Goal: Transaction & Acquisition: Subscribe to service/newsletter

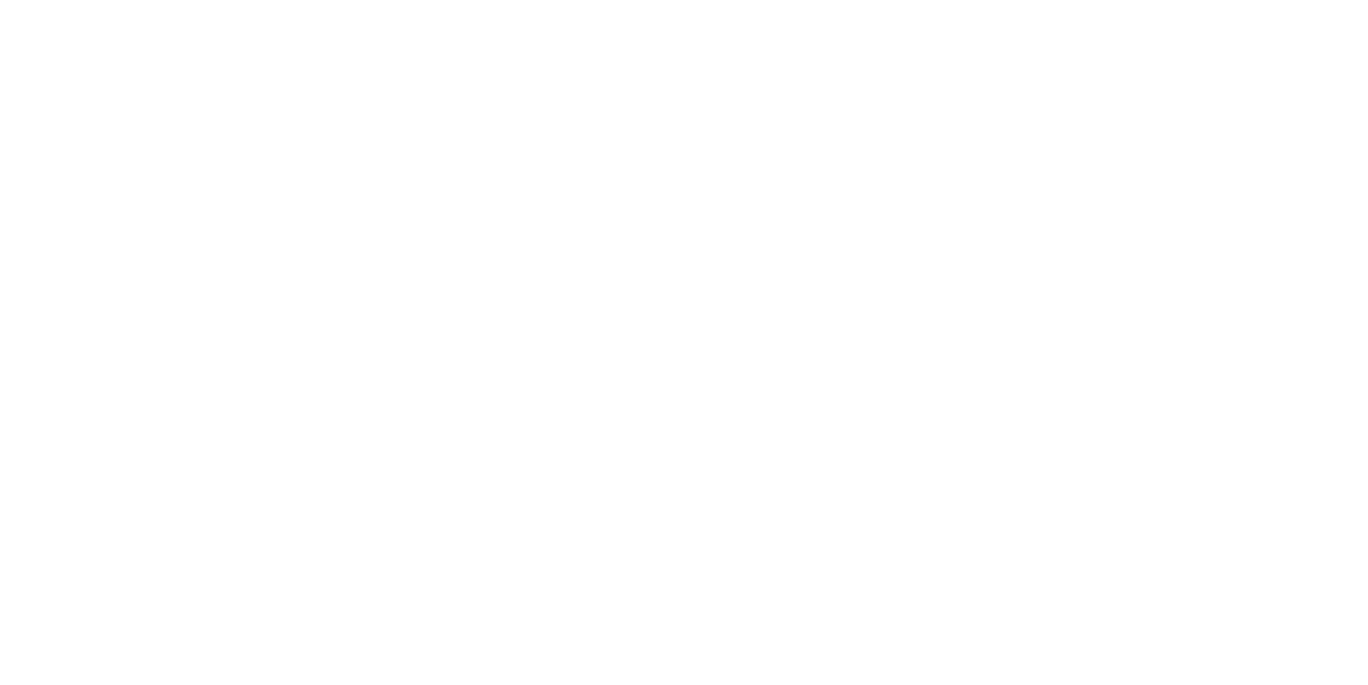
select select "DE"
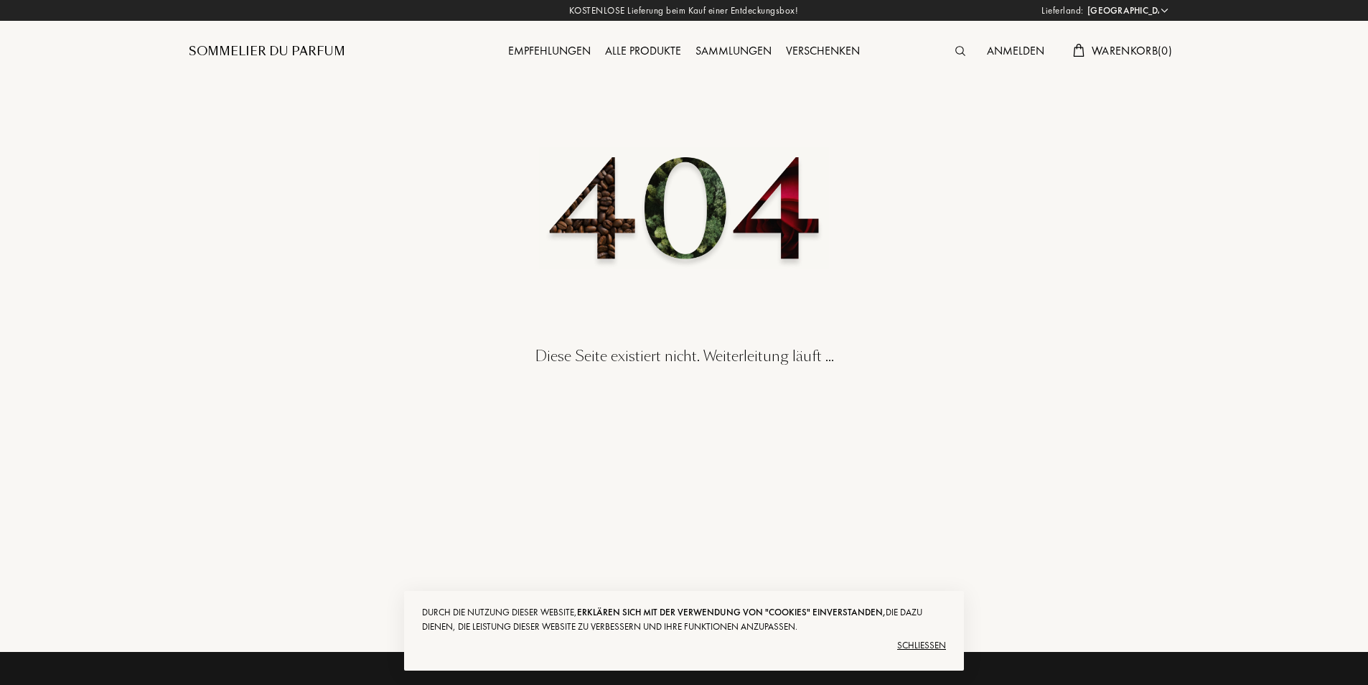
click at [248, 57] on div "Sommelier du Parfum" at bounding box center [267, 51] width 156 height 17
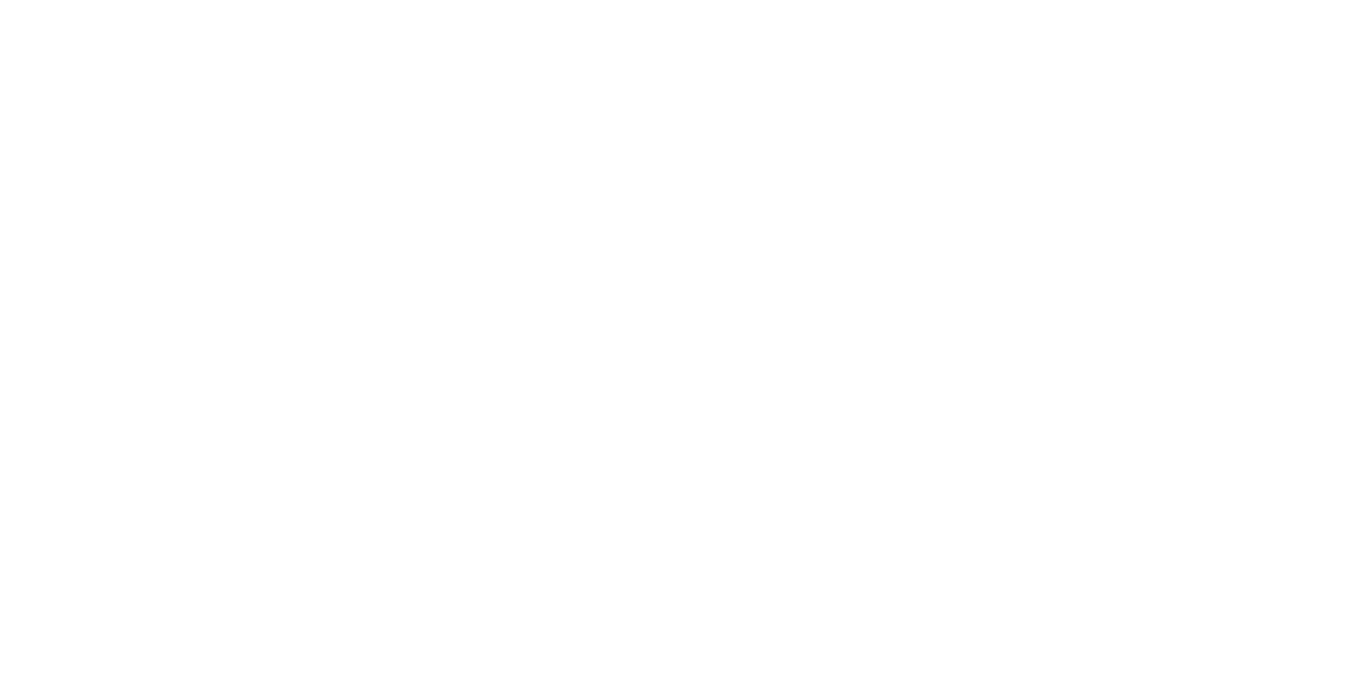
select select "DE"
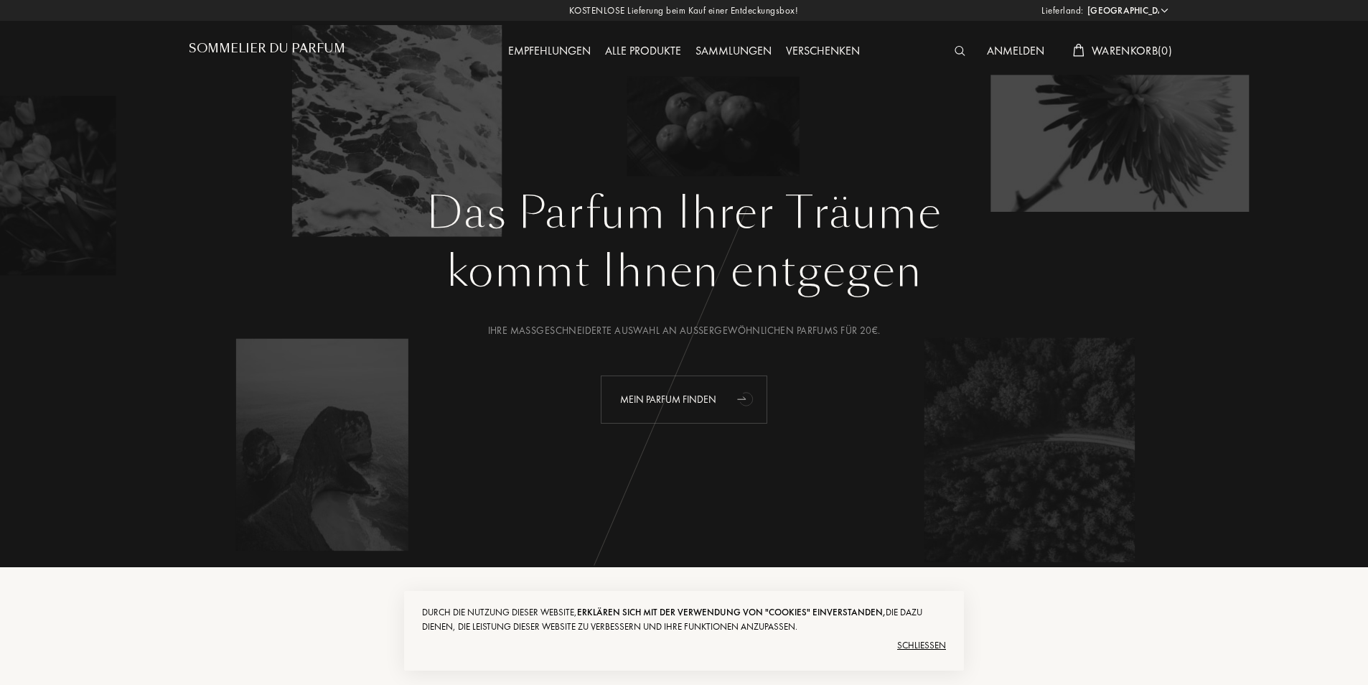
click at [684, 403] on div "Mein Parfum finden" at bounding box center [684, 399] width 166 height 48
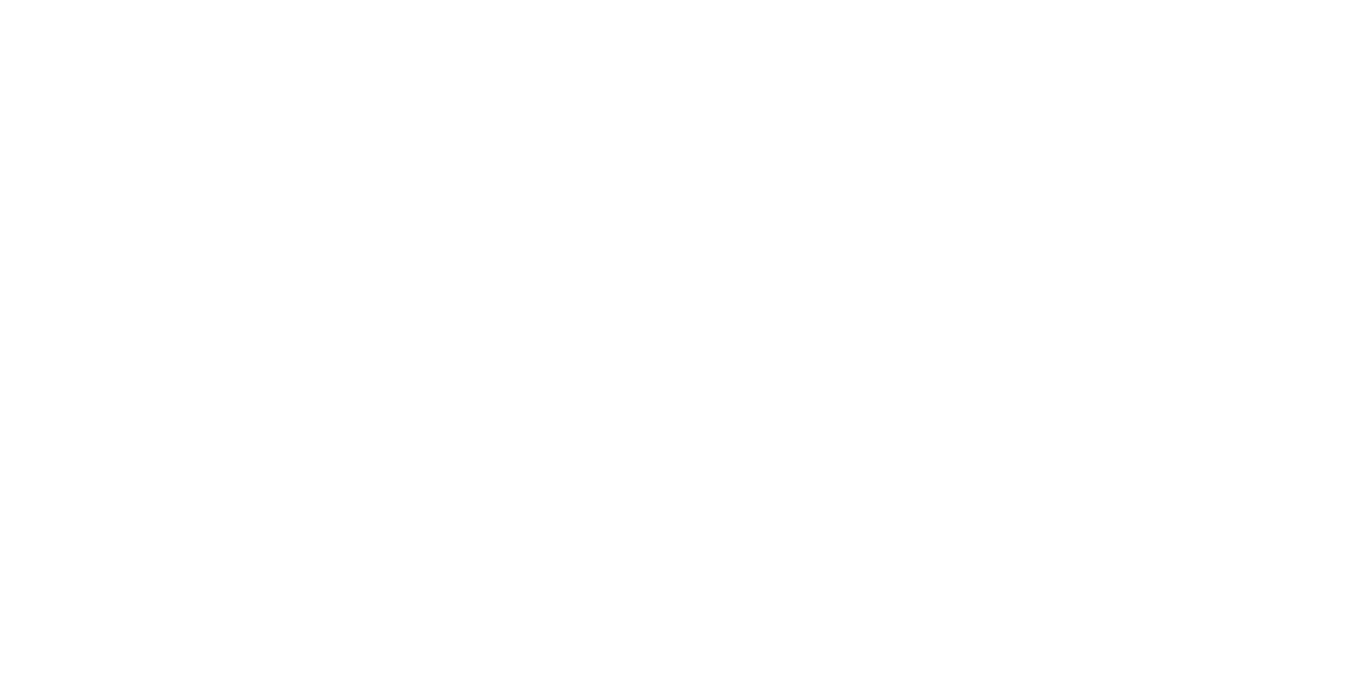
click at [0, 0] on html at bounding box center [0, 0] width 0 height 0
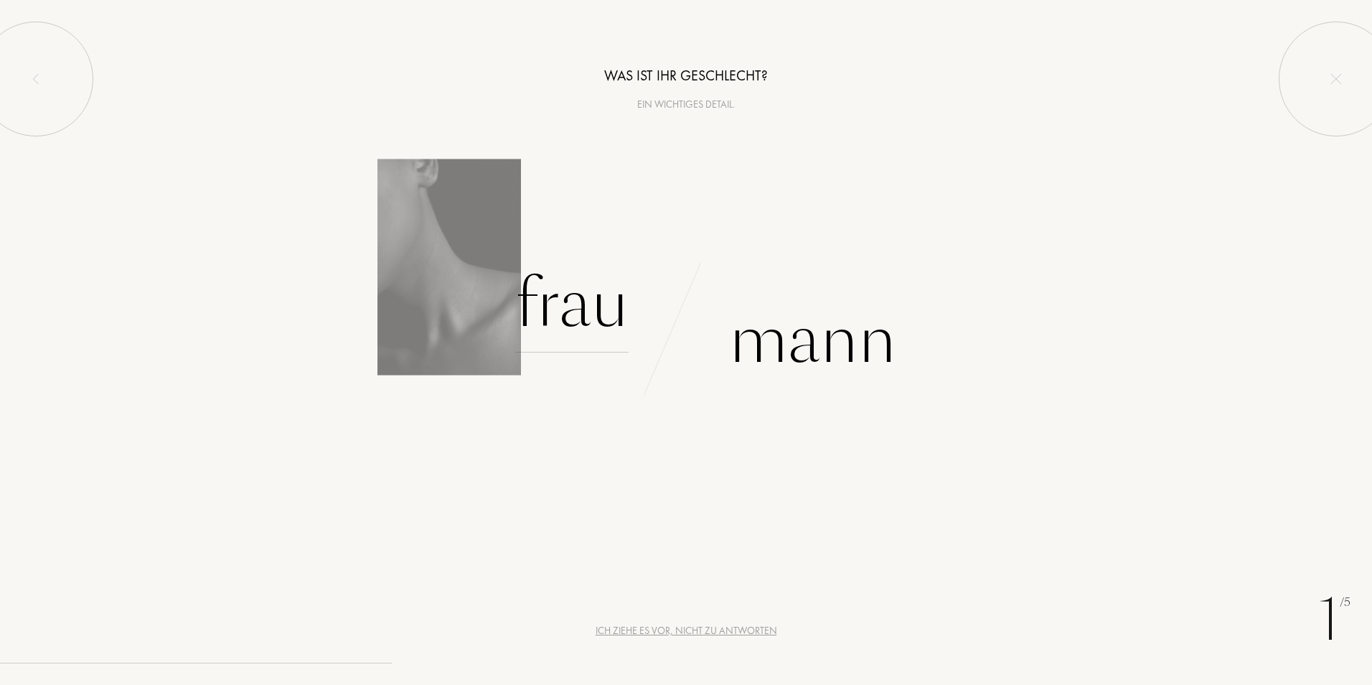
click at [591, 321] on div "Frau" at bounding box center [571, 303] width 113 height 97
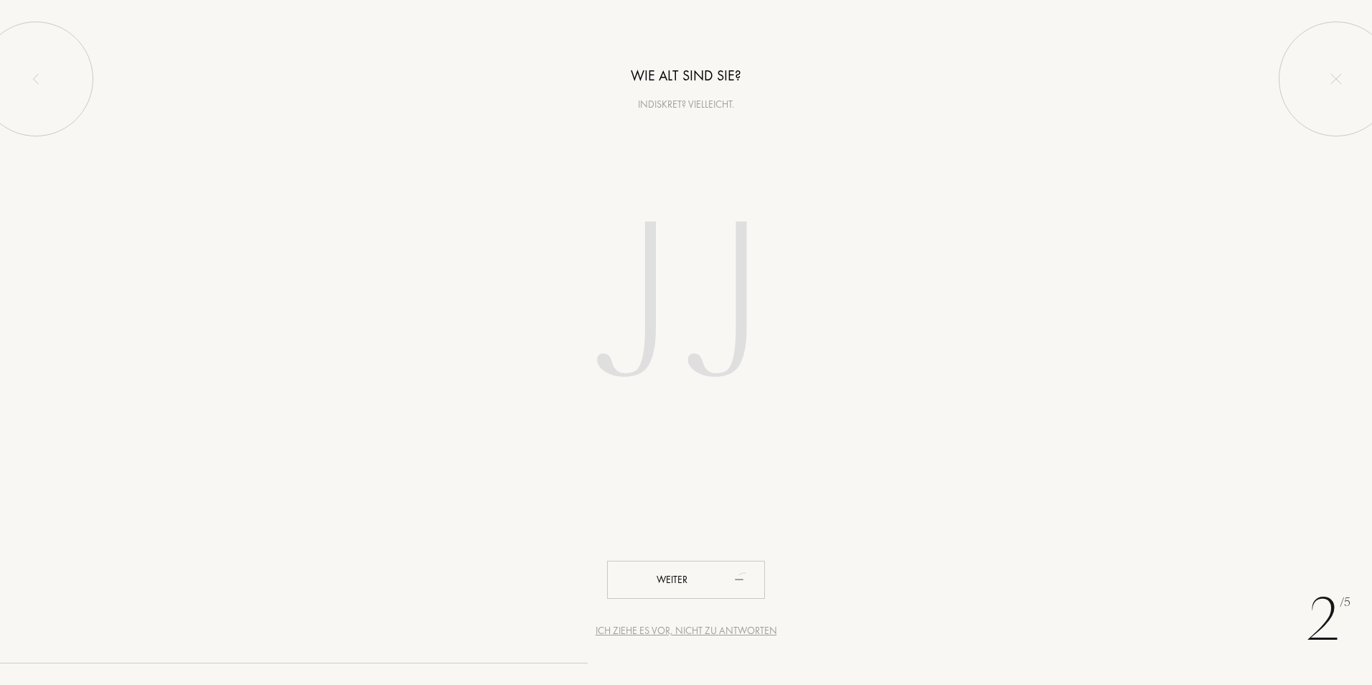
click at [682, 352] on input "number" at bounding box center [685, 307] width 409 height 291
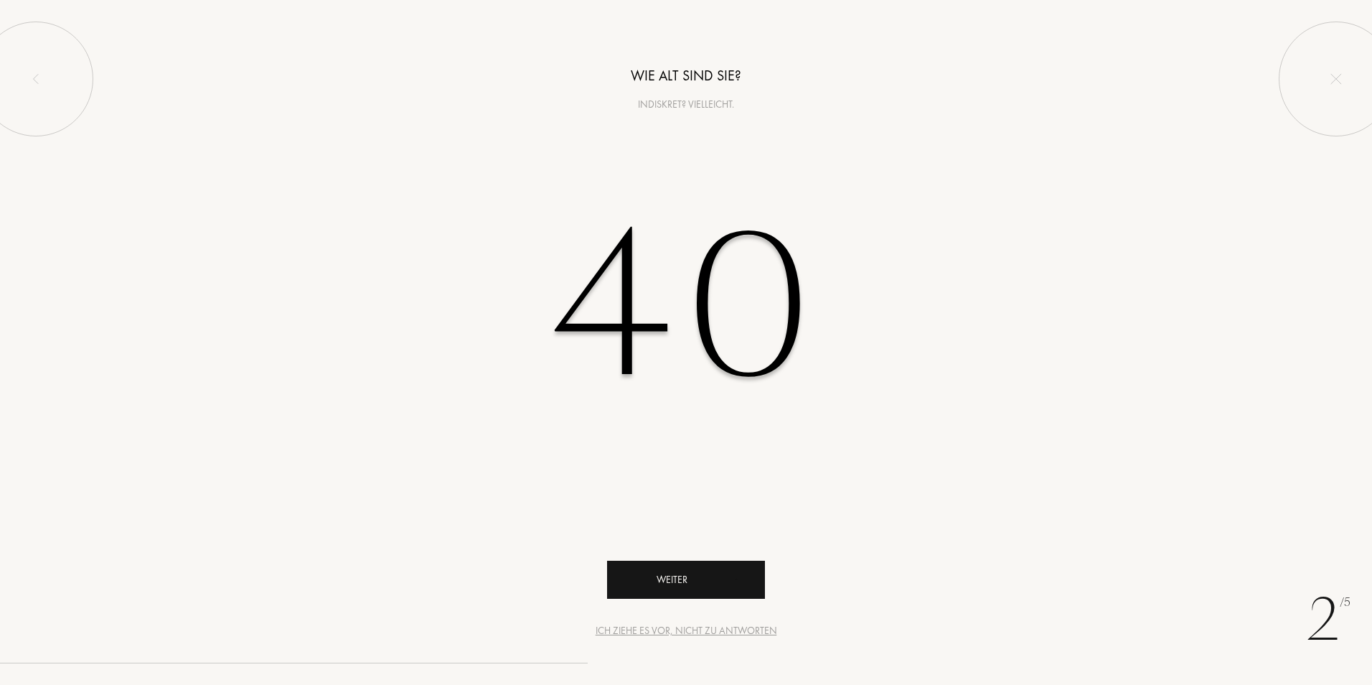
type input "40"
click at [690, 580] on div "Weiter" at bounding box center [686, 579] width 158 height 38
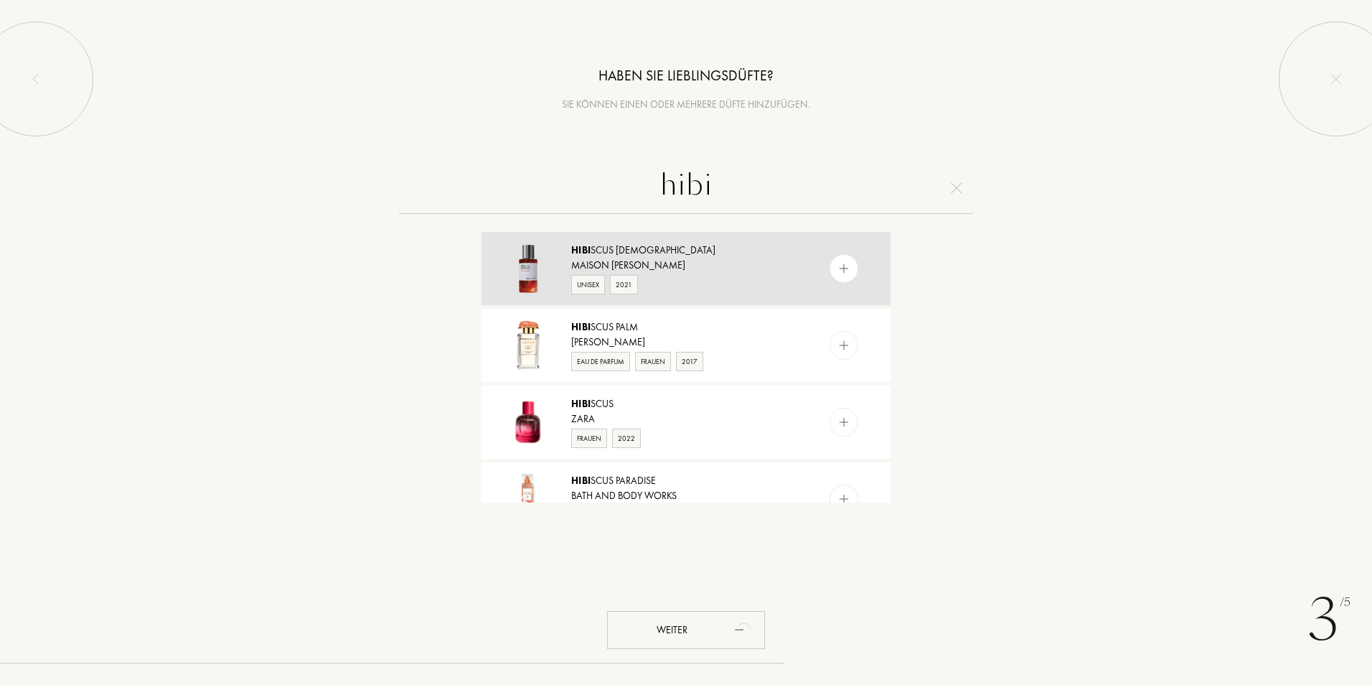
type input "hibi"
click at [617, 240] on div "Hibi scus Mahajád Maison Crivelli Unisex 2021" at bounding box center [685, 268] width 409 height 73
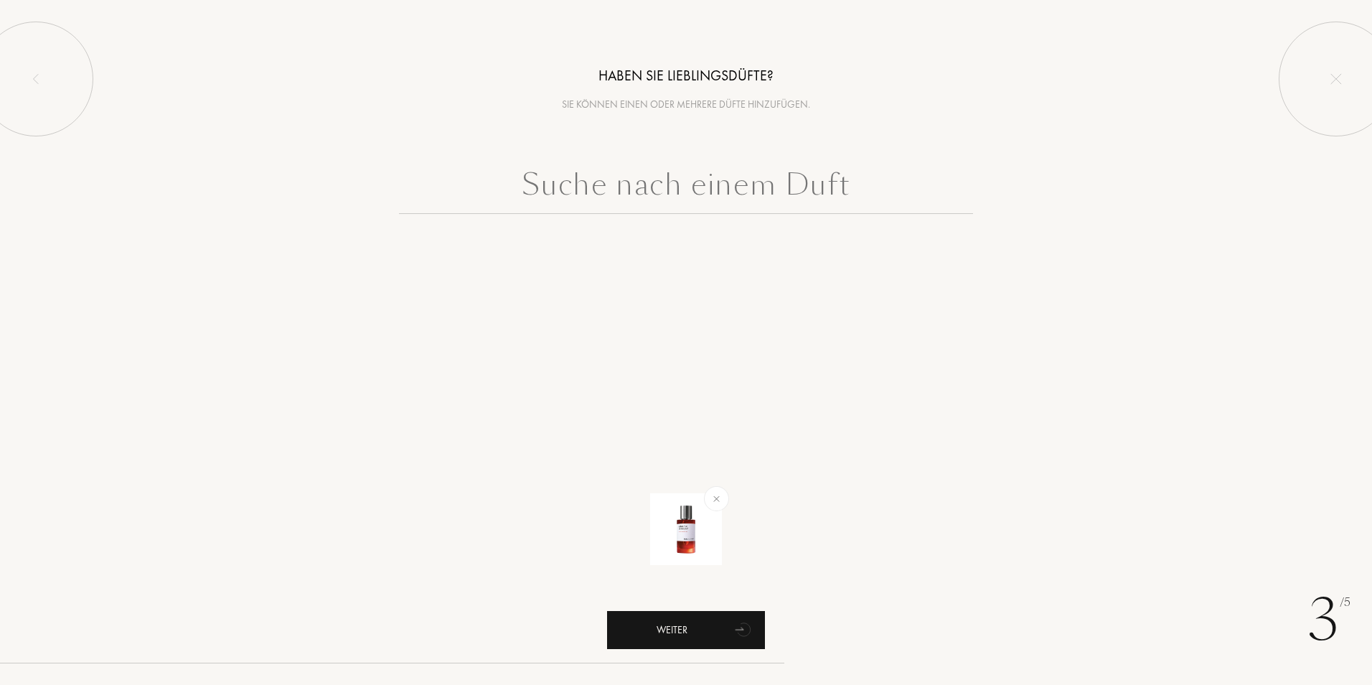
click at [708, 625] on div "Weiter" at bounding box center [686, 630] width 158 height 38
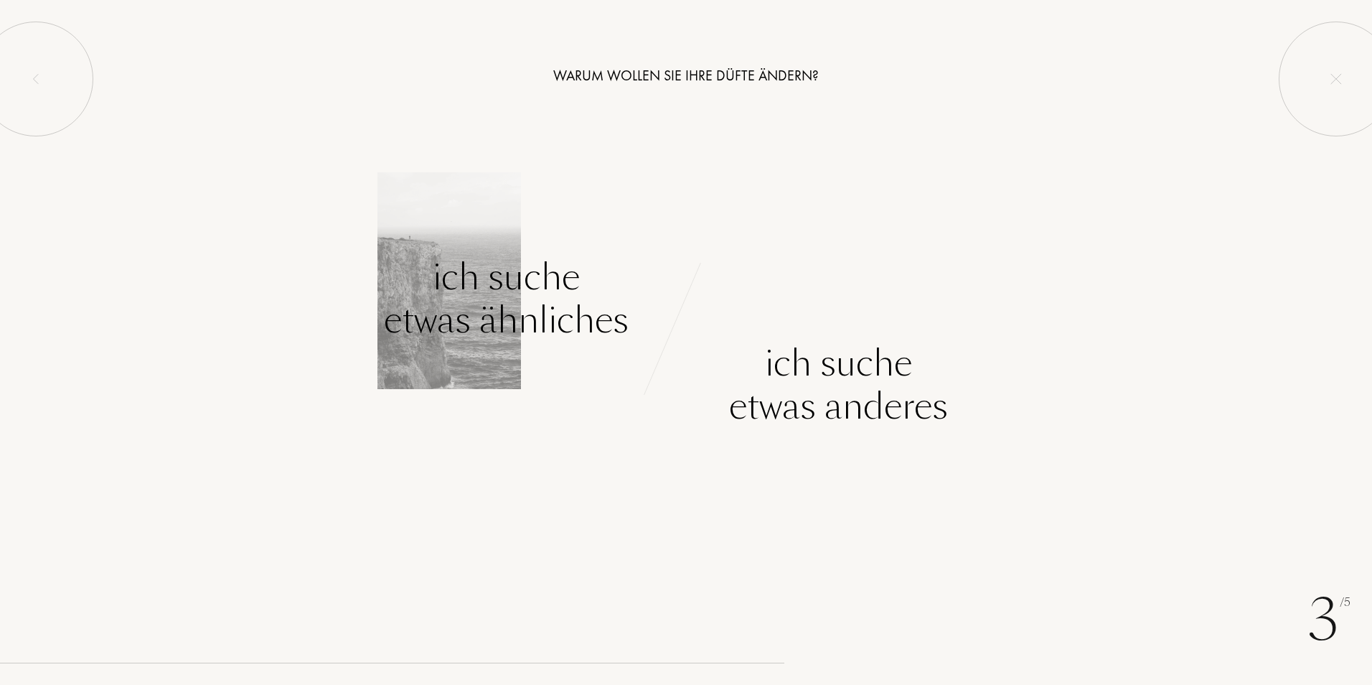
click at [551, 314] on div "Ich suche etwas ähnliches" at bounding box center [506, 298] width 245 height 86
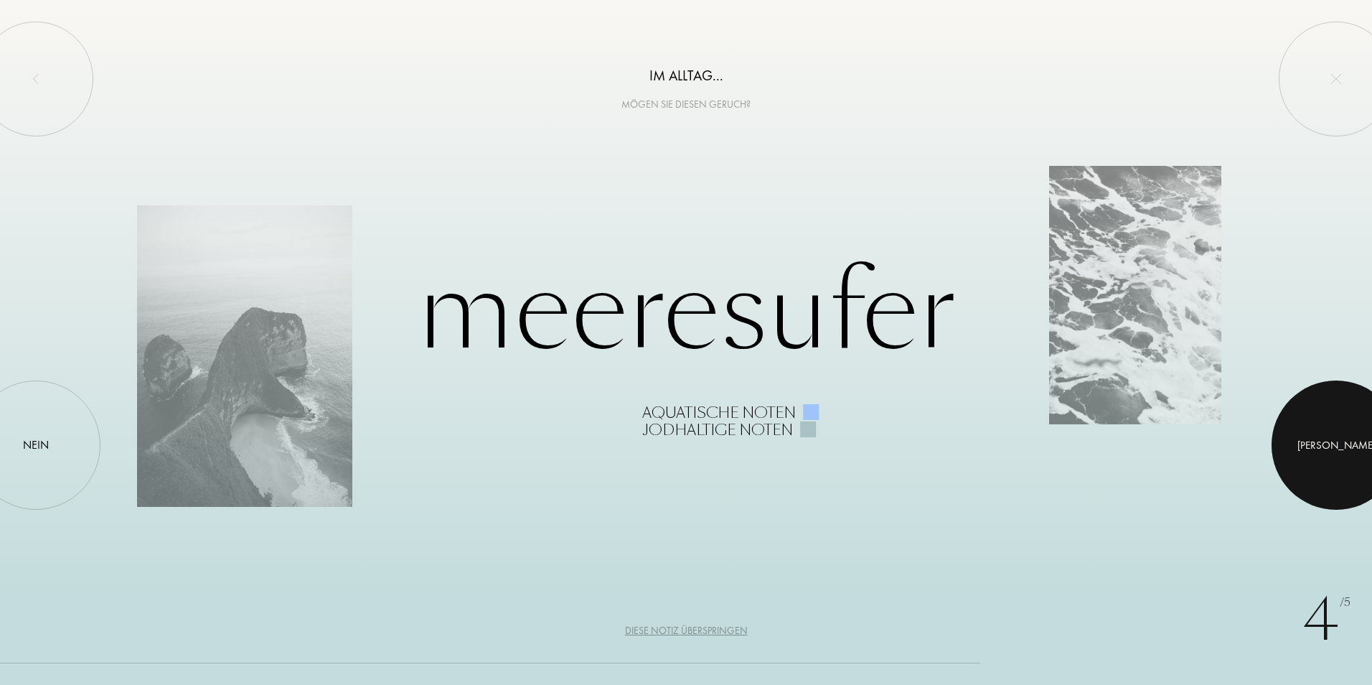
click at [1365, 459] on div at bounding box center [1335, 444] width 129 height 129
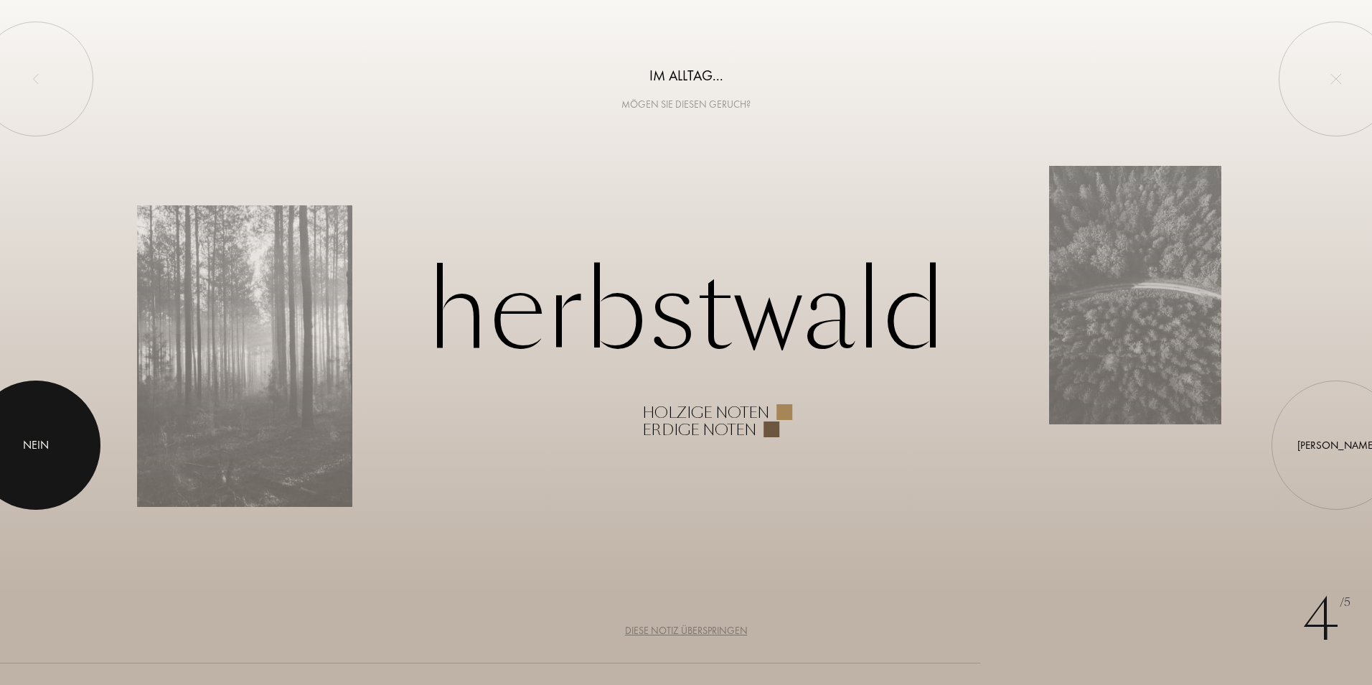
click at [34, 463] on div at bounding box center [35, 444] width 129 height 129
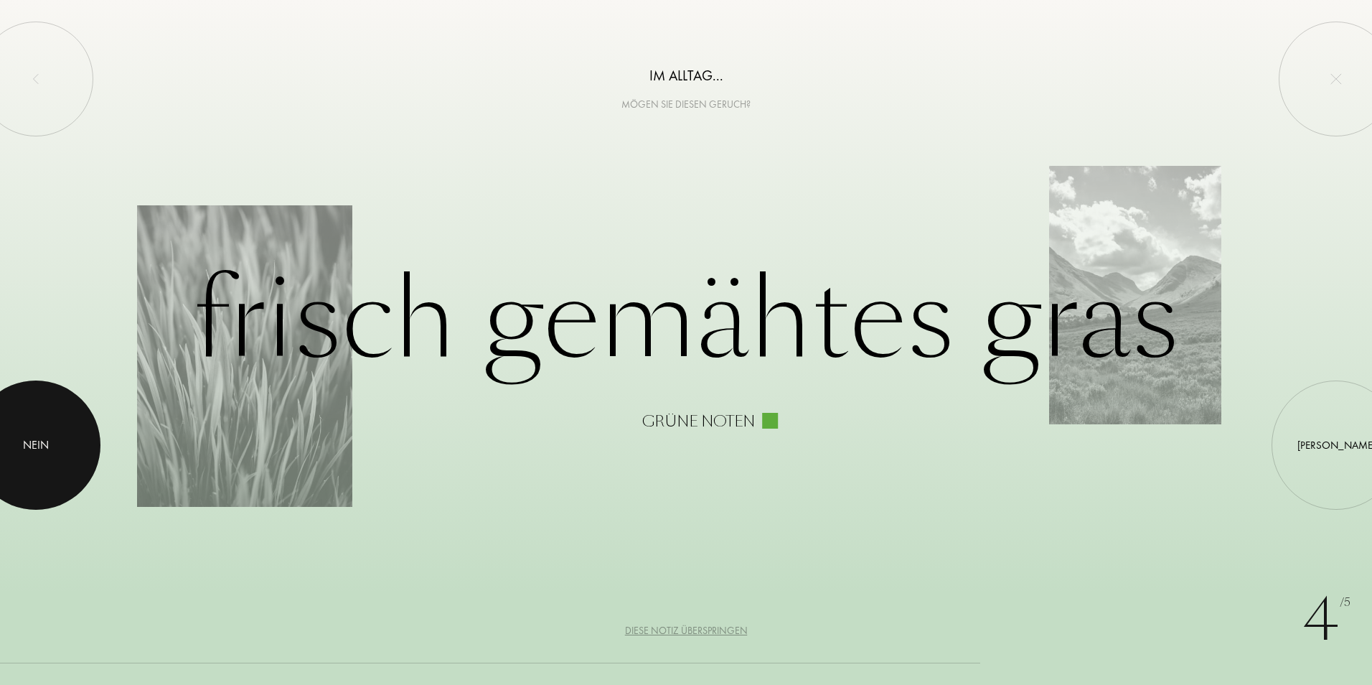
click at [34, 463] on div at bounding box center [35, 444] width 129 height 129
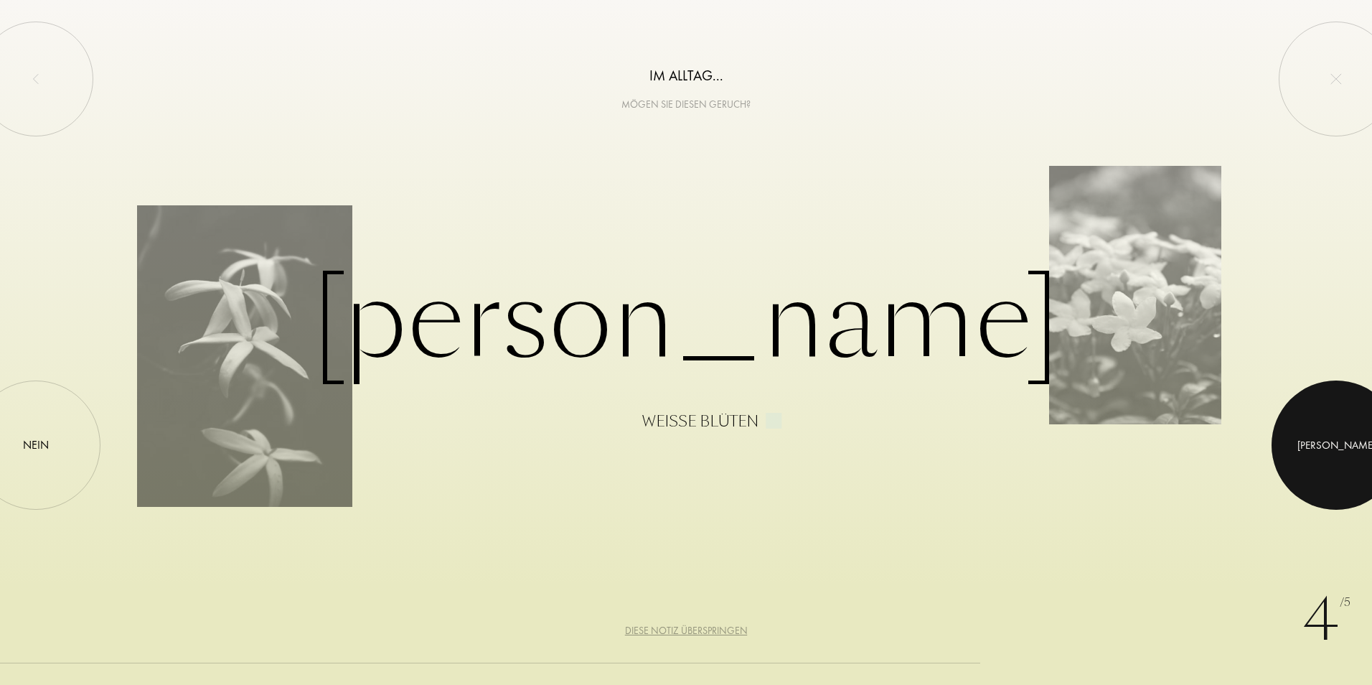
click at [1320, 443] on div at bounding box center [1335, 444] width 129 height 129
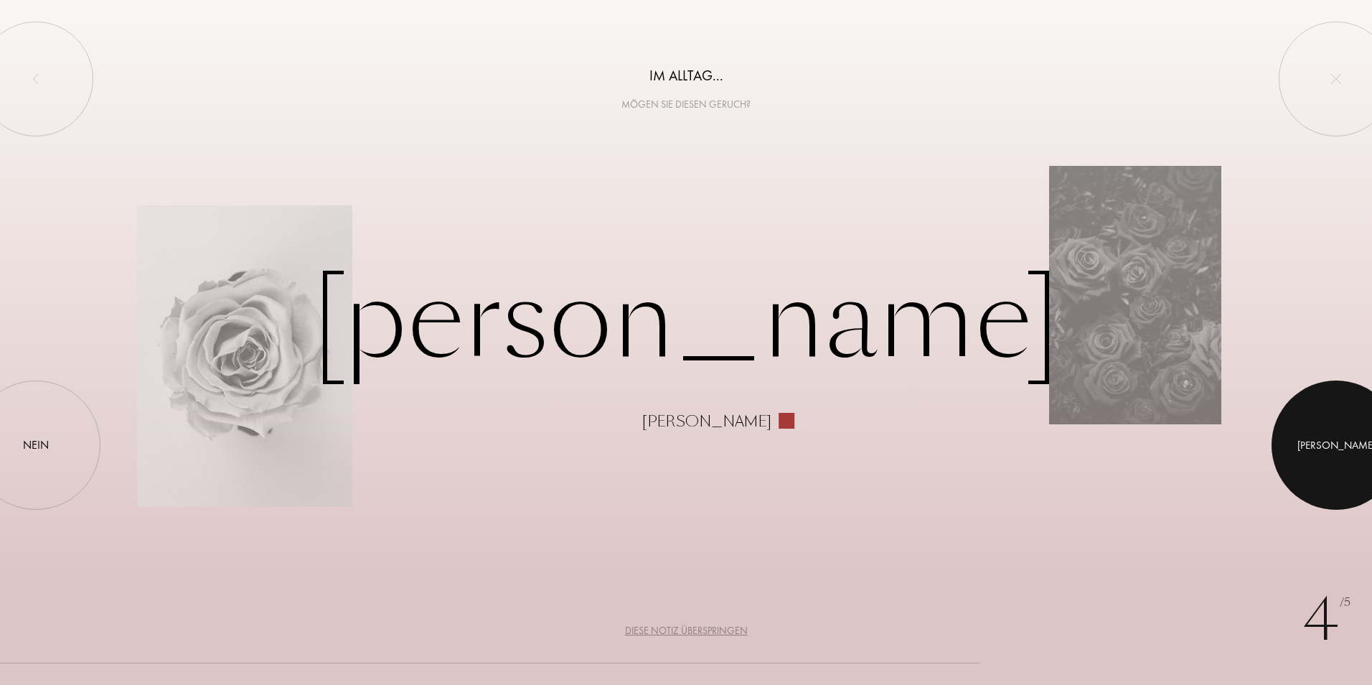
click at [1320, 443] on div at bounding box center [1335, 444] width 129 height 129
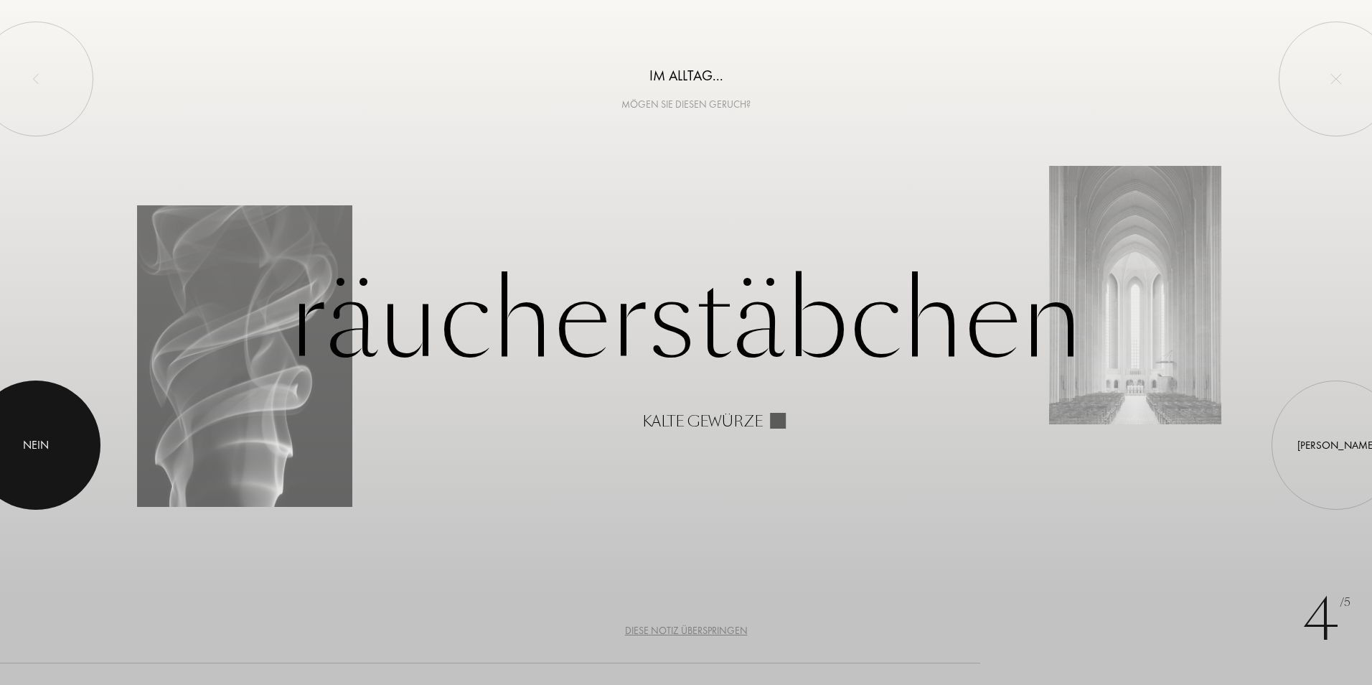
click at [17, 442] on div at bounding box center [35, 444] width 129 height 129
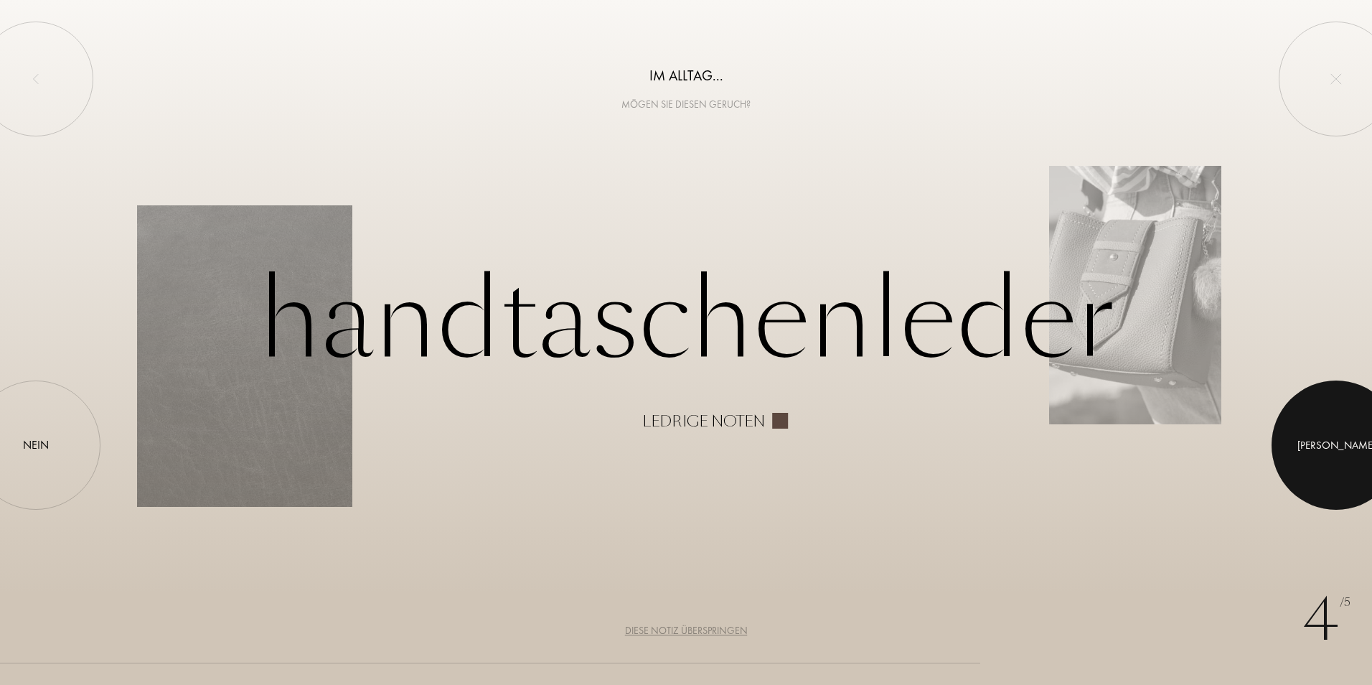
click at [1353, 440] on div at bounding box center [1335, 444] width 129 height 129
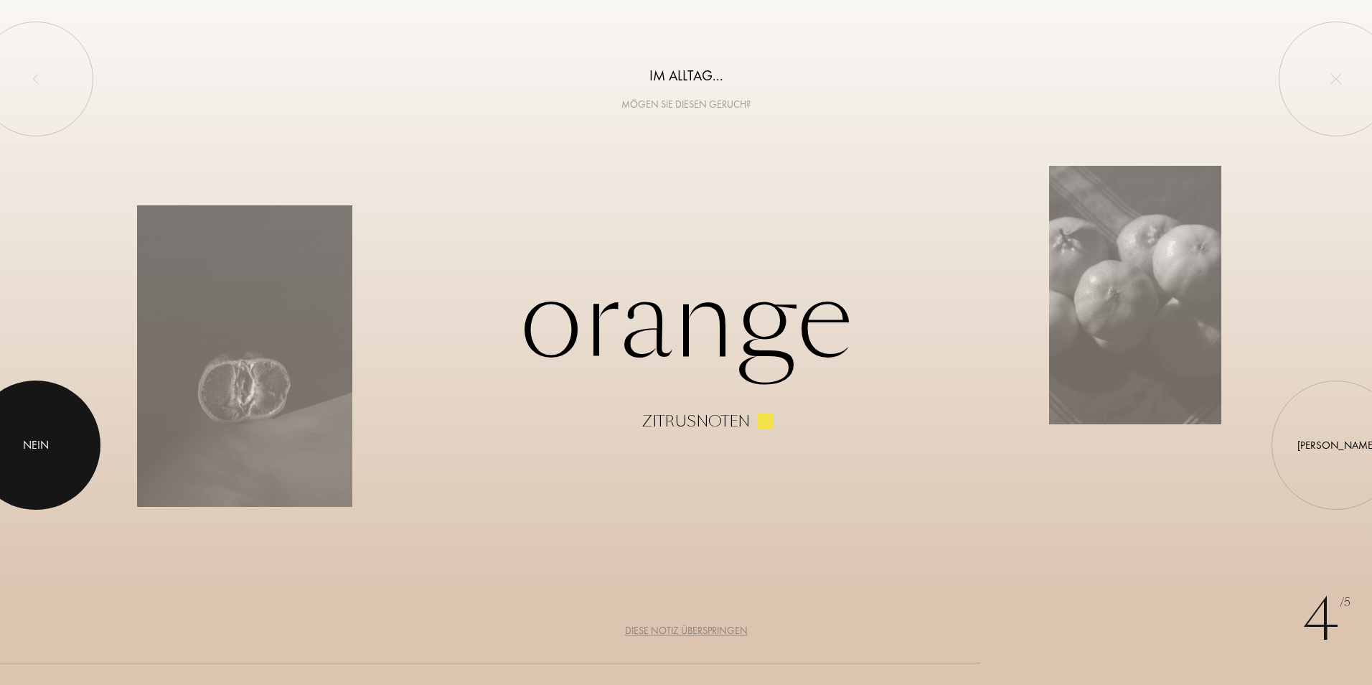
click at [15, 460] on div at bounding box center [35, 444] width 129 height 129
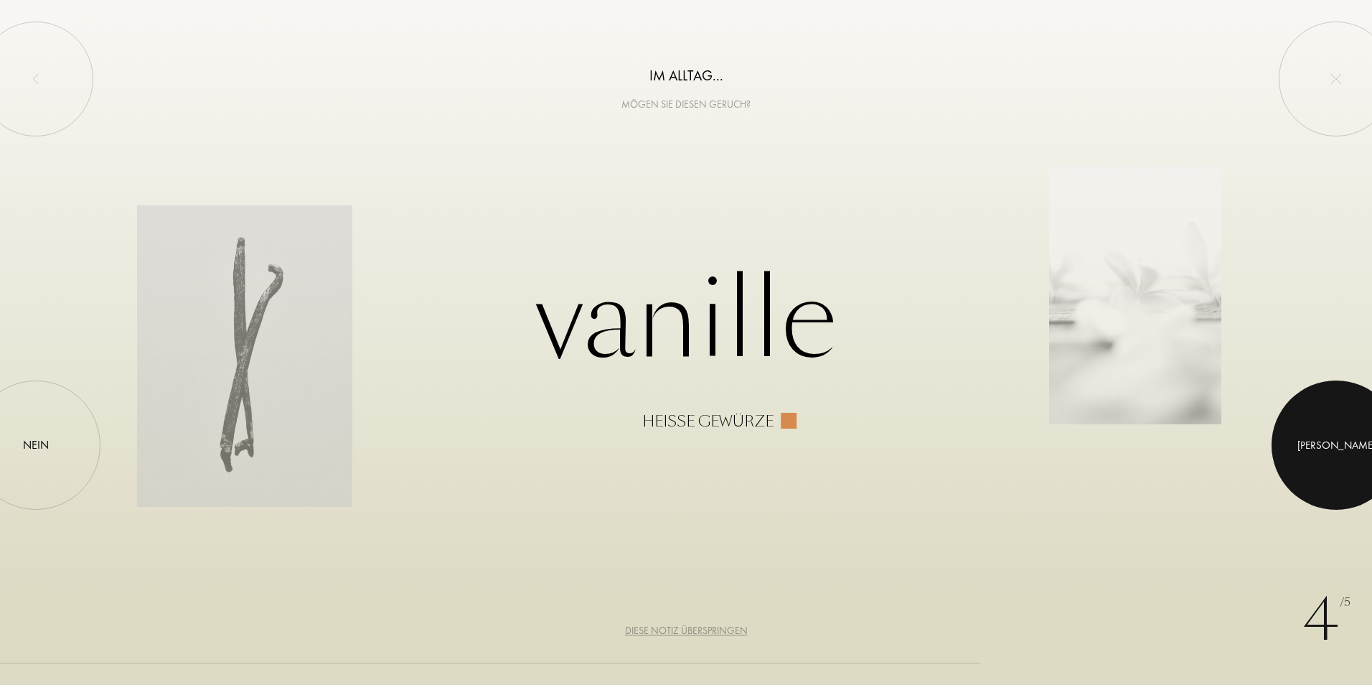
click at [1289, 439] on div at bounding box center [1335, 444] width 129 height 129
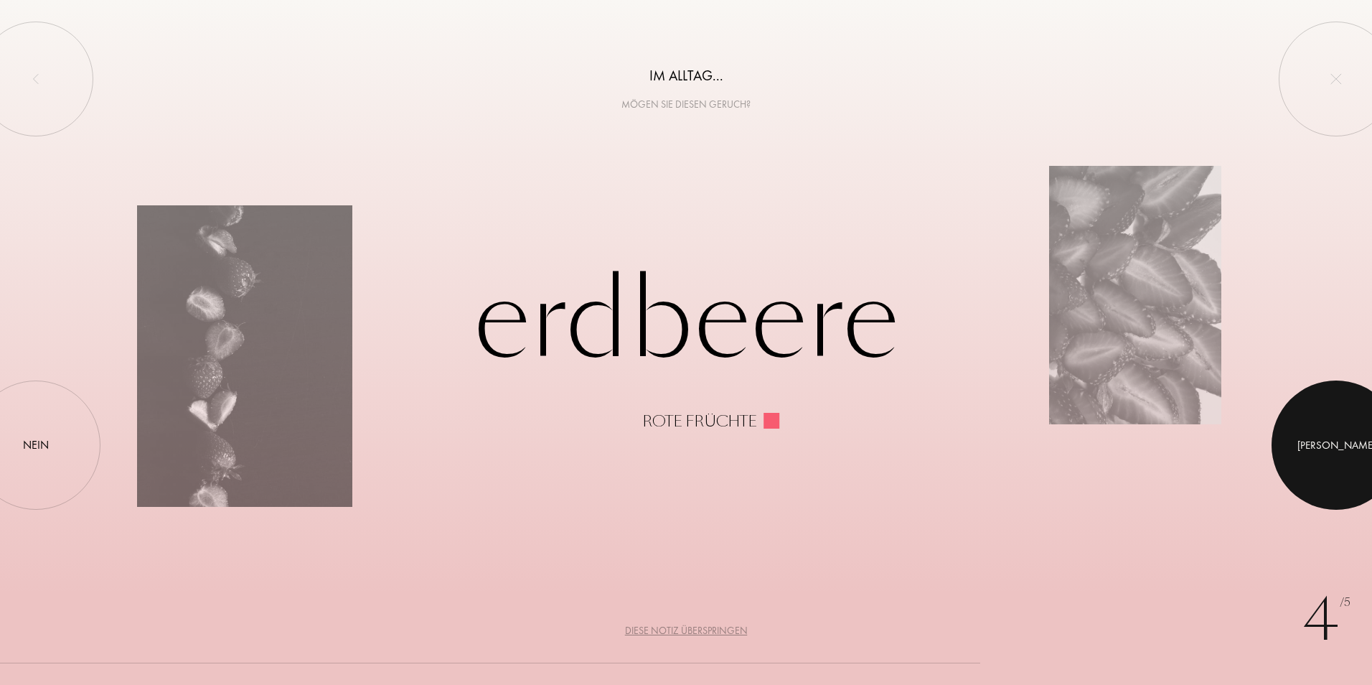
click at [1289, 439] on div at bounding box center [1335, 444] width 129 height 129
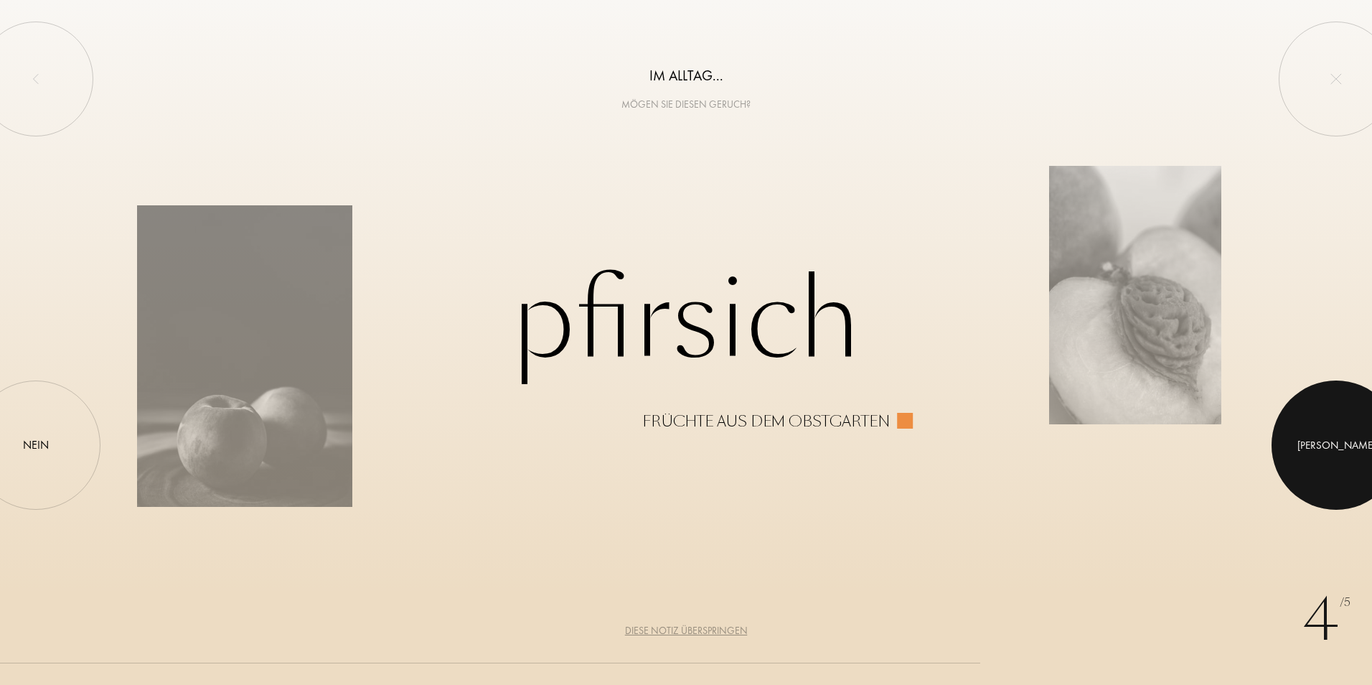
click at [1289, 439] on div at bounding box center [1335, 444] width 129 height 129
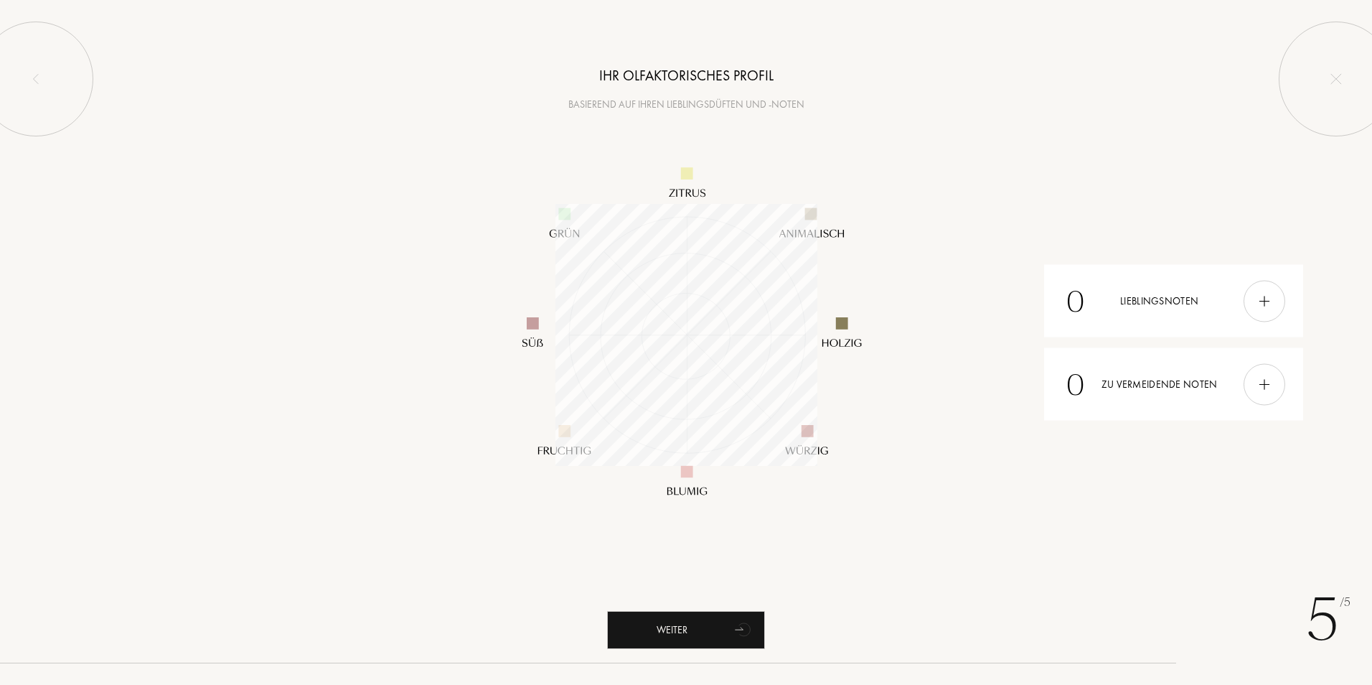
scroll to position [262, 262]
click at [1262, 296] on img at bounding box center [1264, 301] width 16 height 16
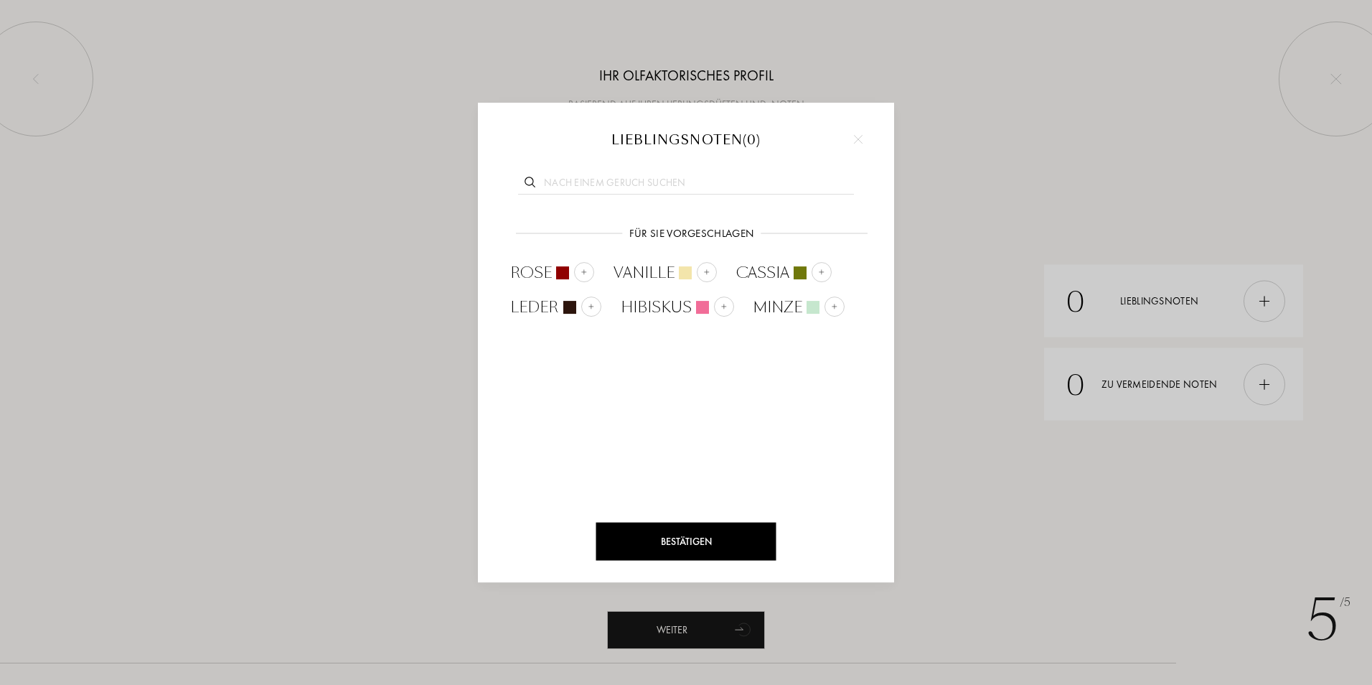
click at [856, 139] on img at bounding box center [858, 139] width 9 height 9
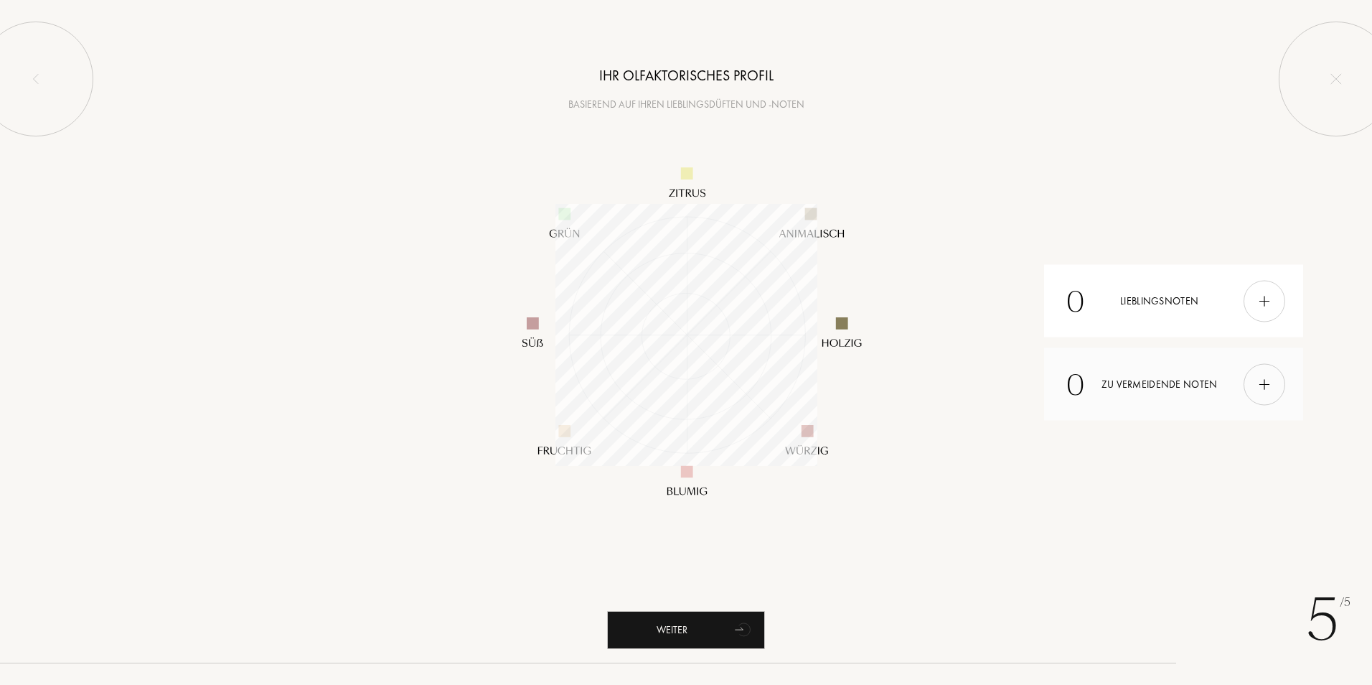
click at [1267, 383] on img at bounding box center [1264, 384] width 16 height 16
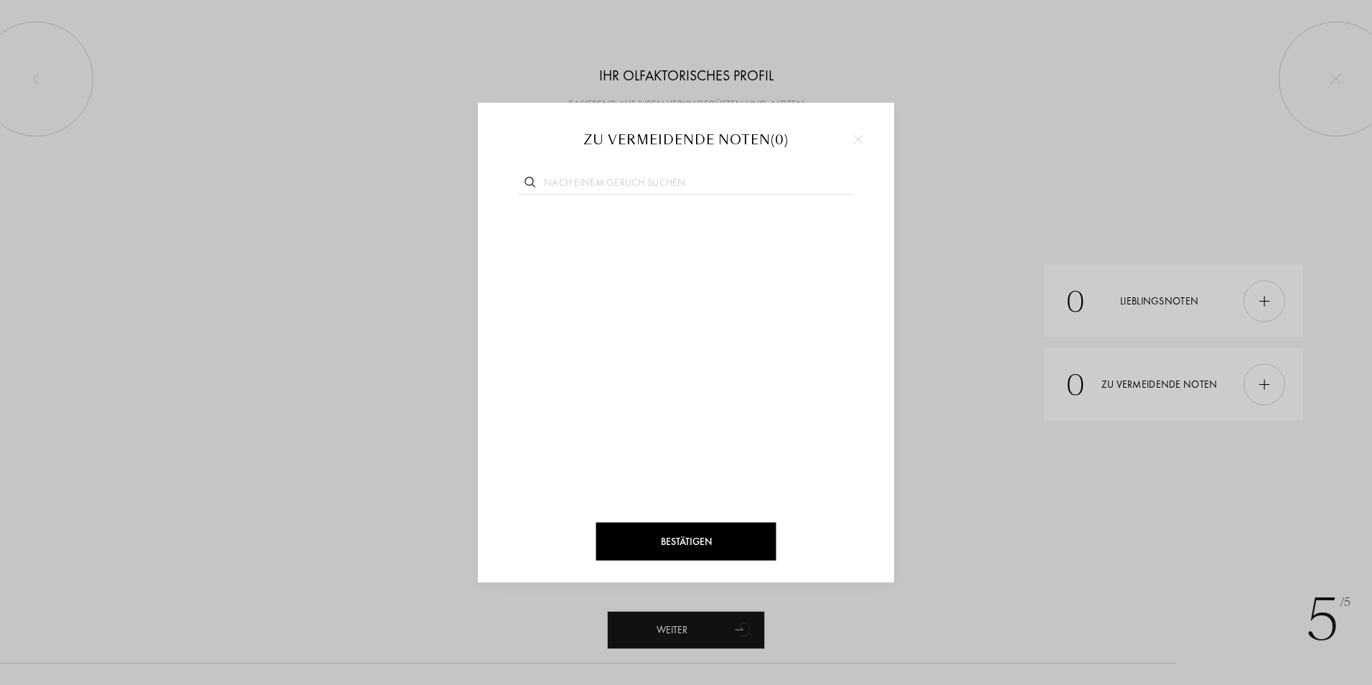
click at [862, 139] on div at bounding box center [858, 139] width 22 height 22
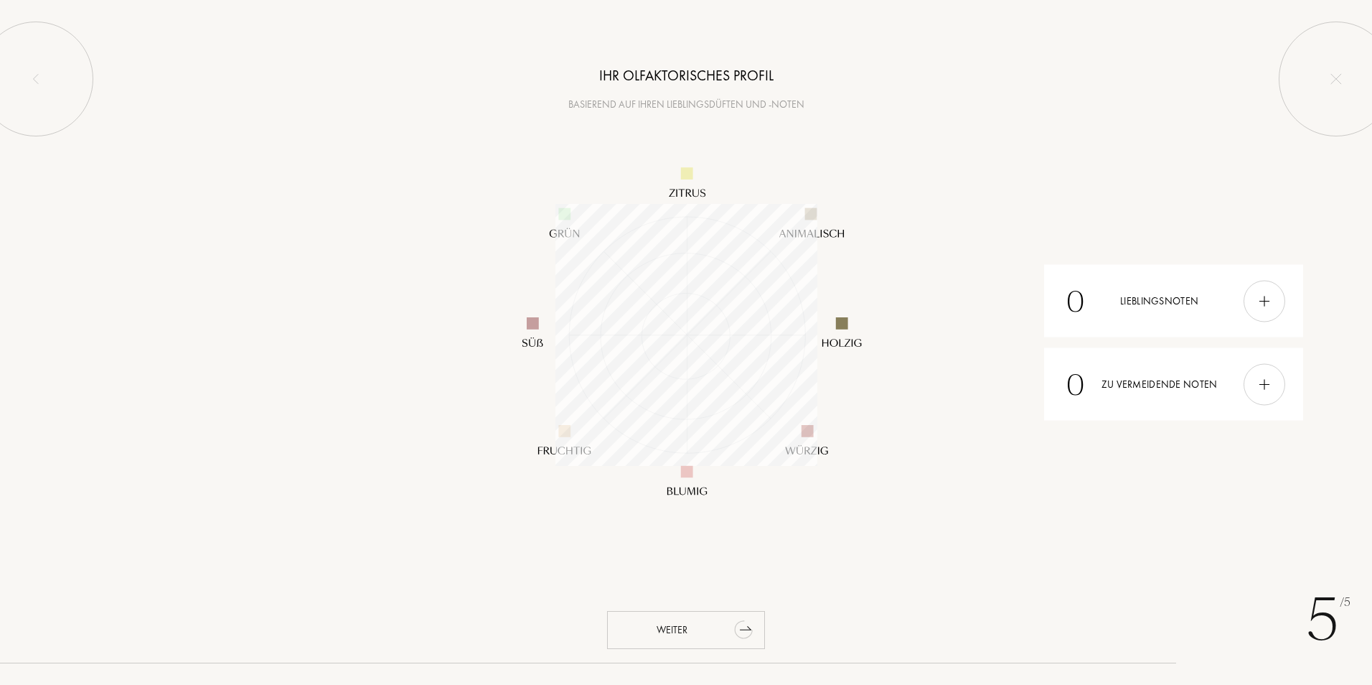
click at [718, 617] on div "Weiter" at bounding box center [686, 630] width 158 height 38
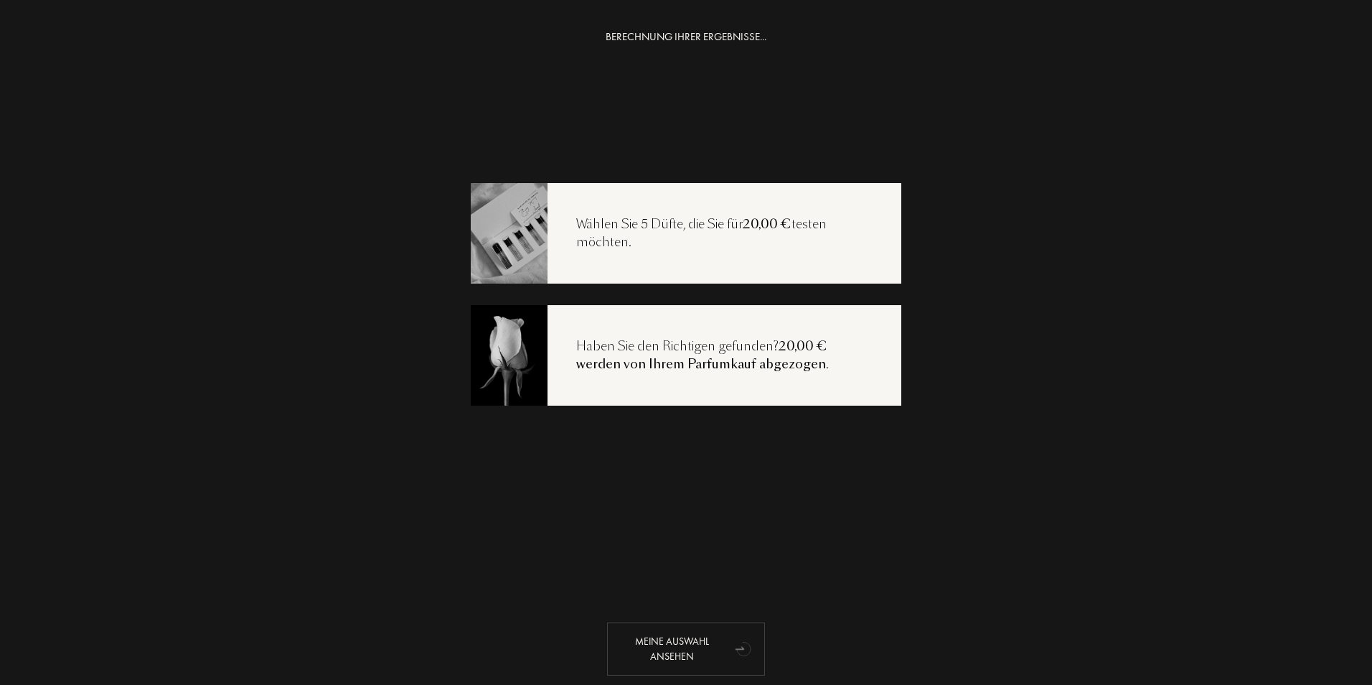
drag, startPoint x: 763, startPoint y: 634, endPoint x: 738, endPoint y: 646, distance: 27.3
click at [738, 646] on g "animation" at bounding box center [689, 576] width 130 height 164
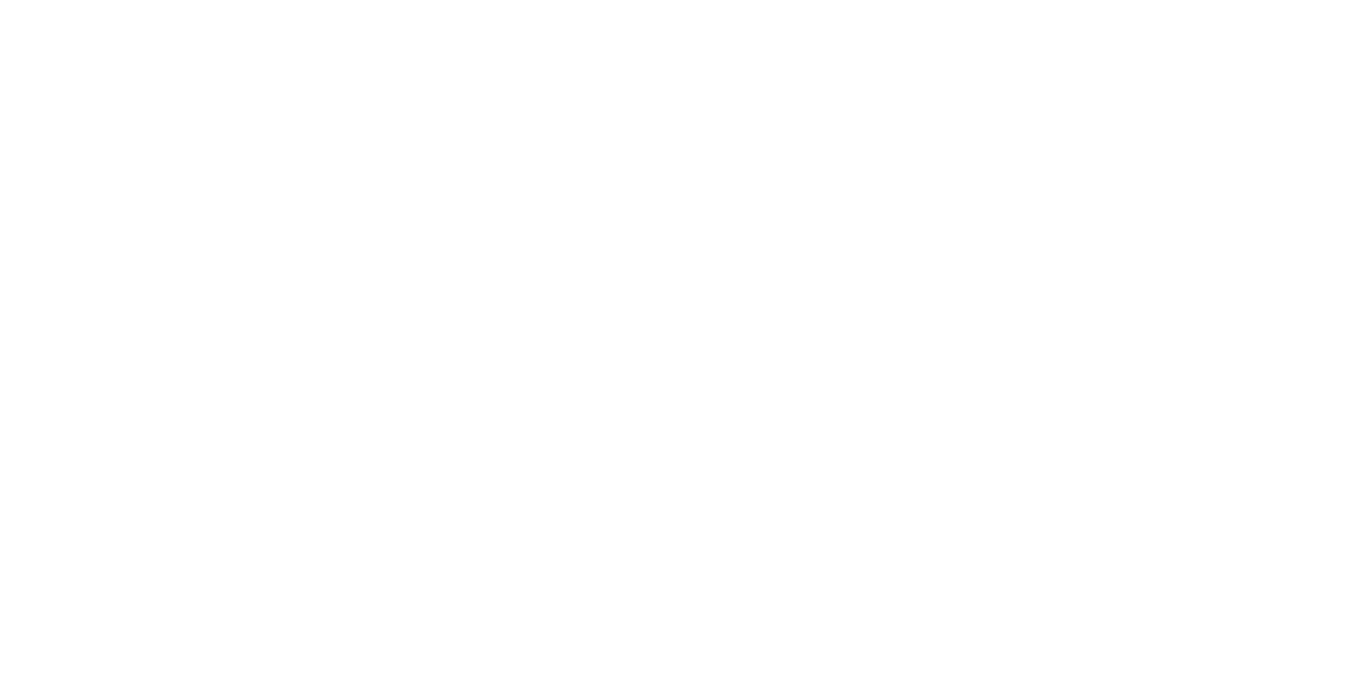
select select "DE"
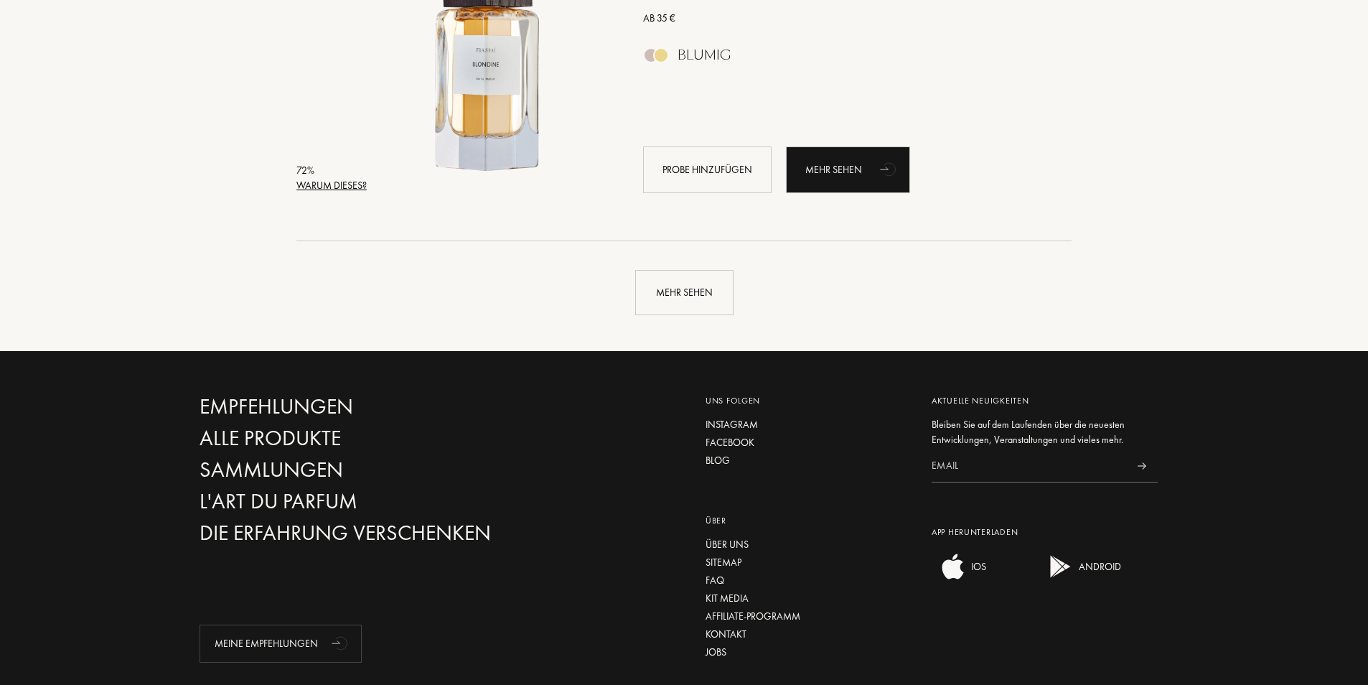
scroll to position [3444, 0]
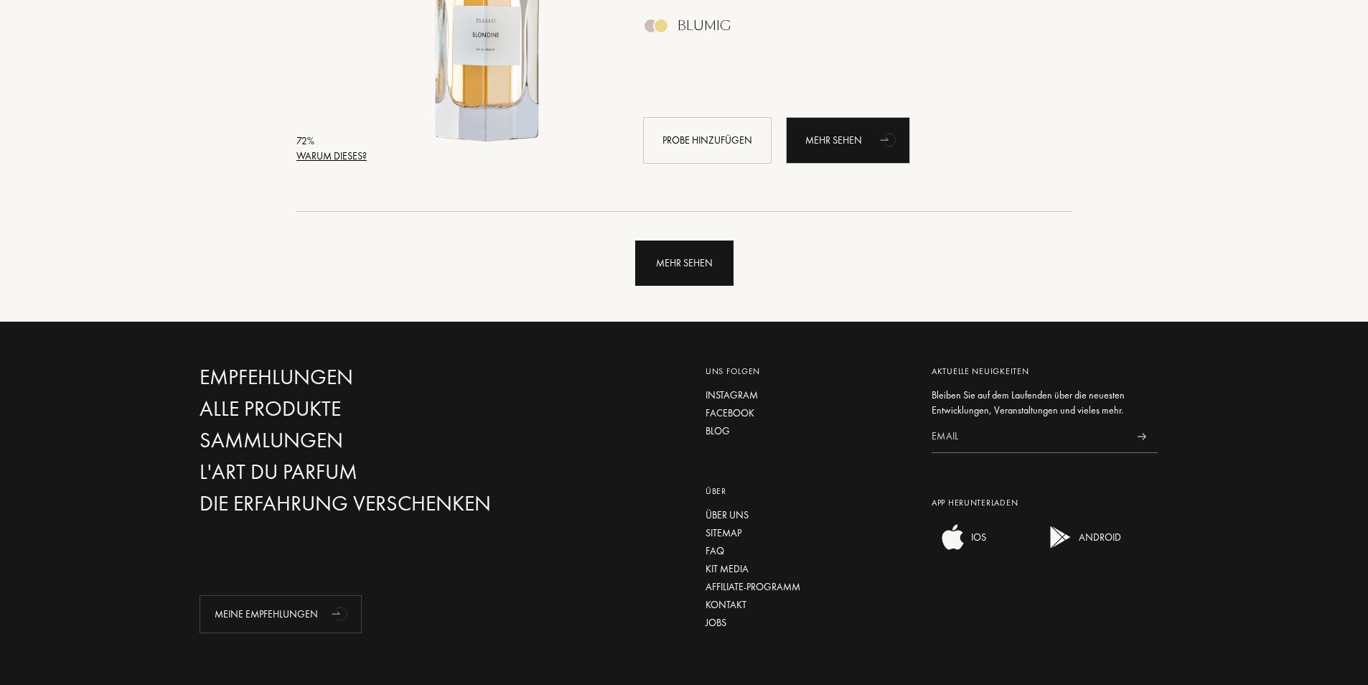
click at [672, 250] on div "Mehr sehen" at bounding box center [684, 262] width 98 height 45
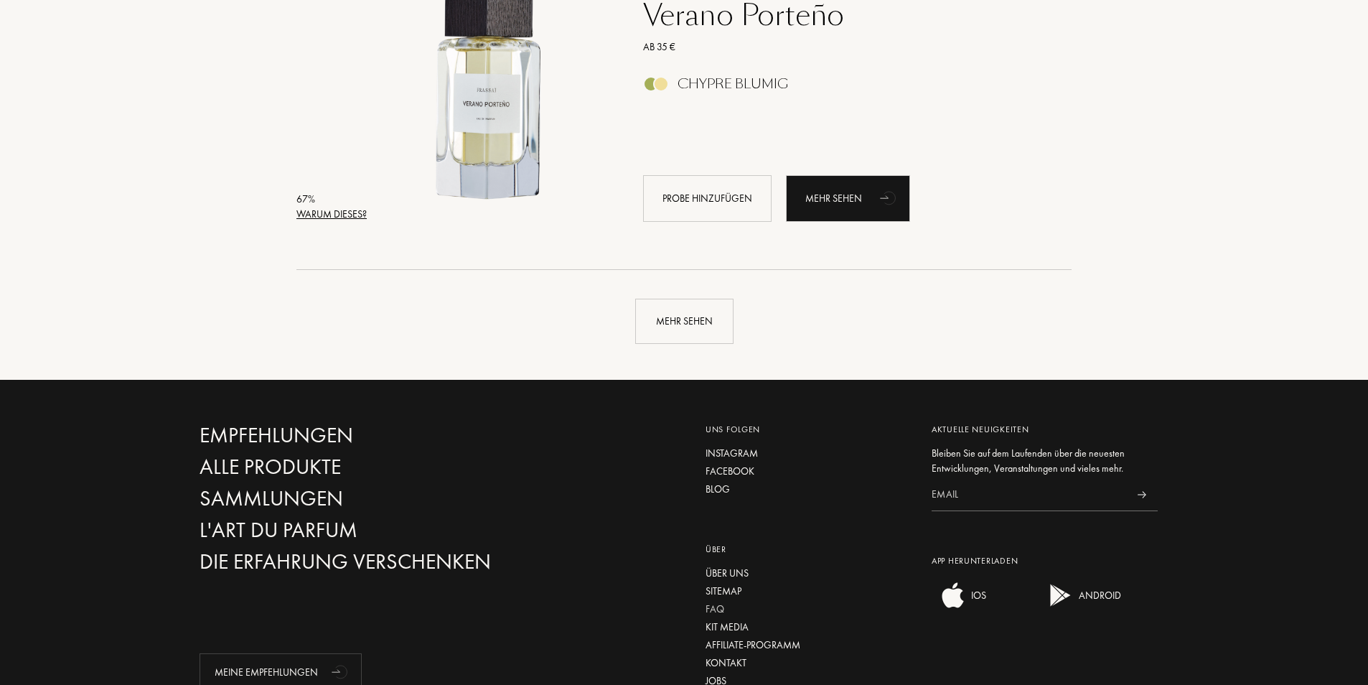
scroll to position [6888, 0]
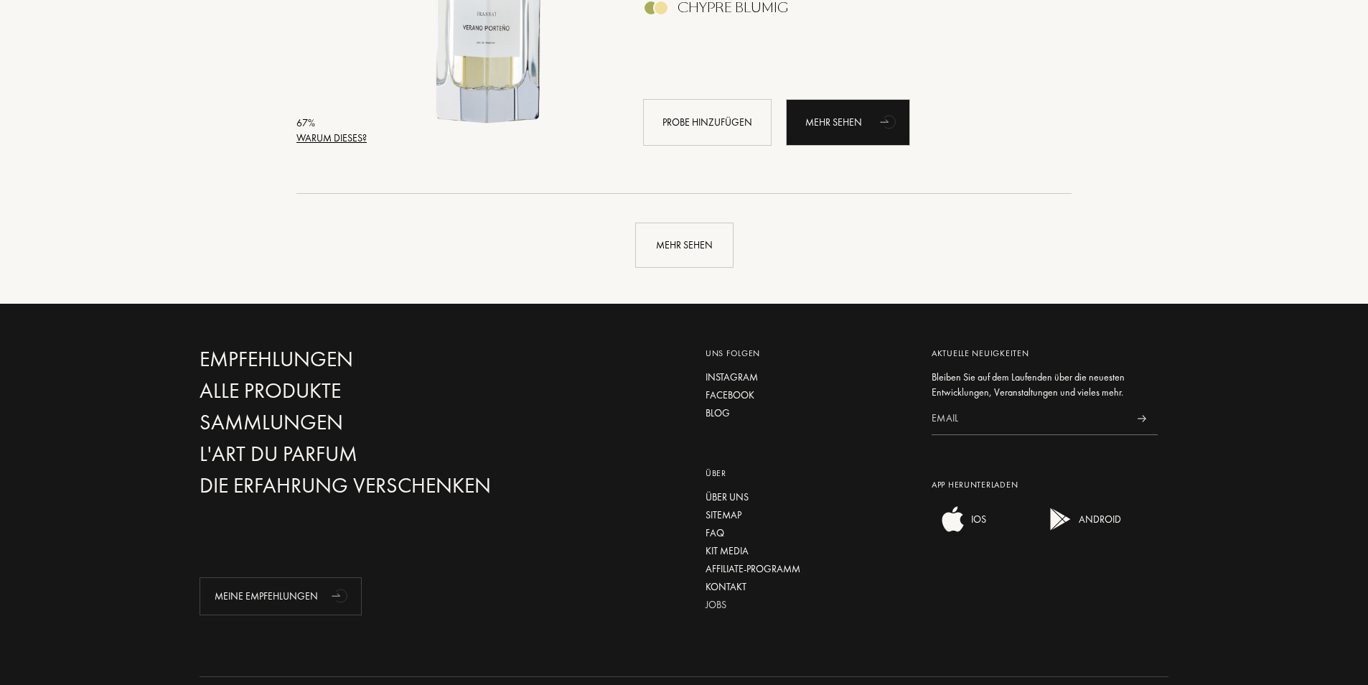
click at [720, 607] on div "Jobs" at bounding box center [807, 604] width 204 height 15
click at [729, 496] on div "Über uns" at bounding box center [807, 496] width 204 height 15
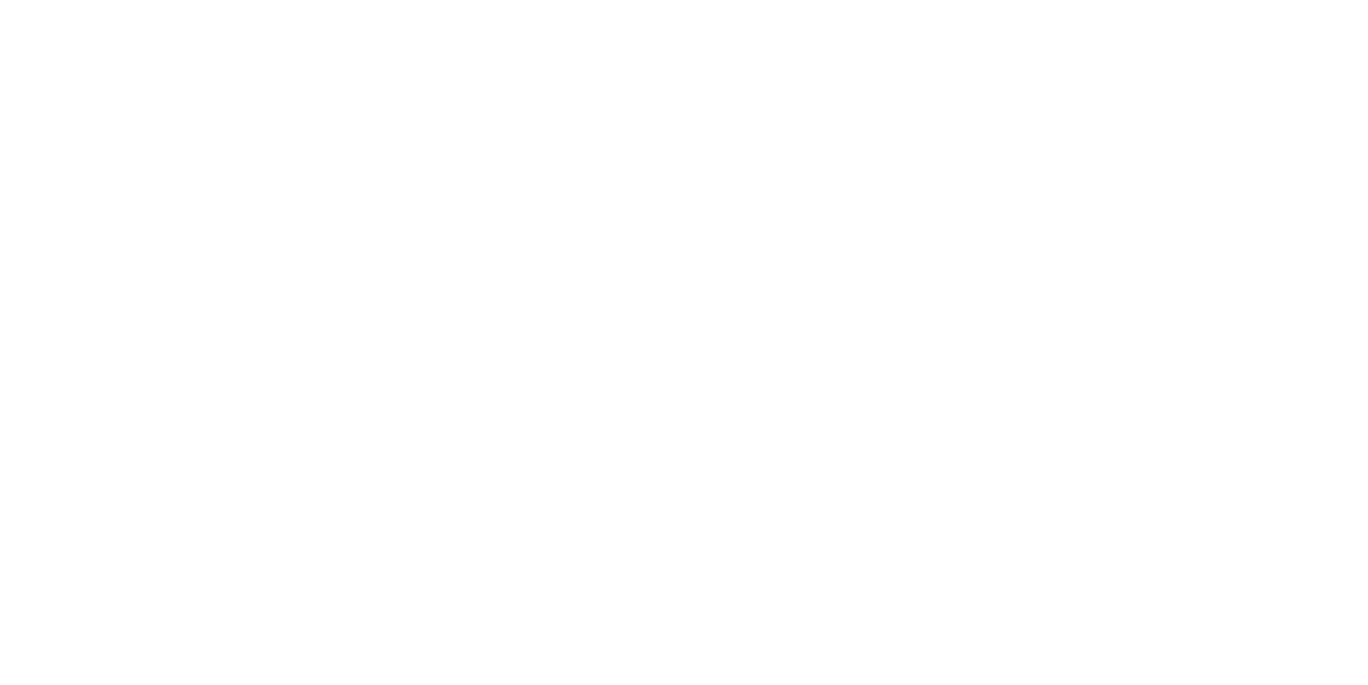
select select "DE"
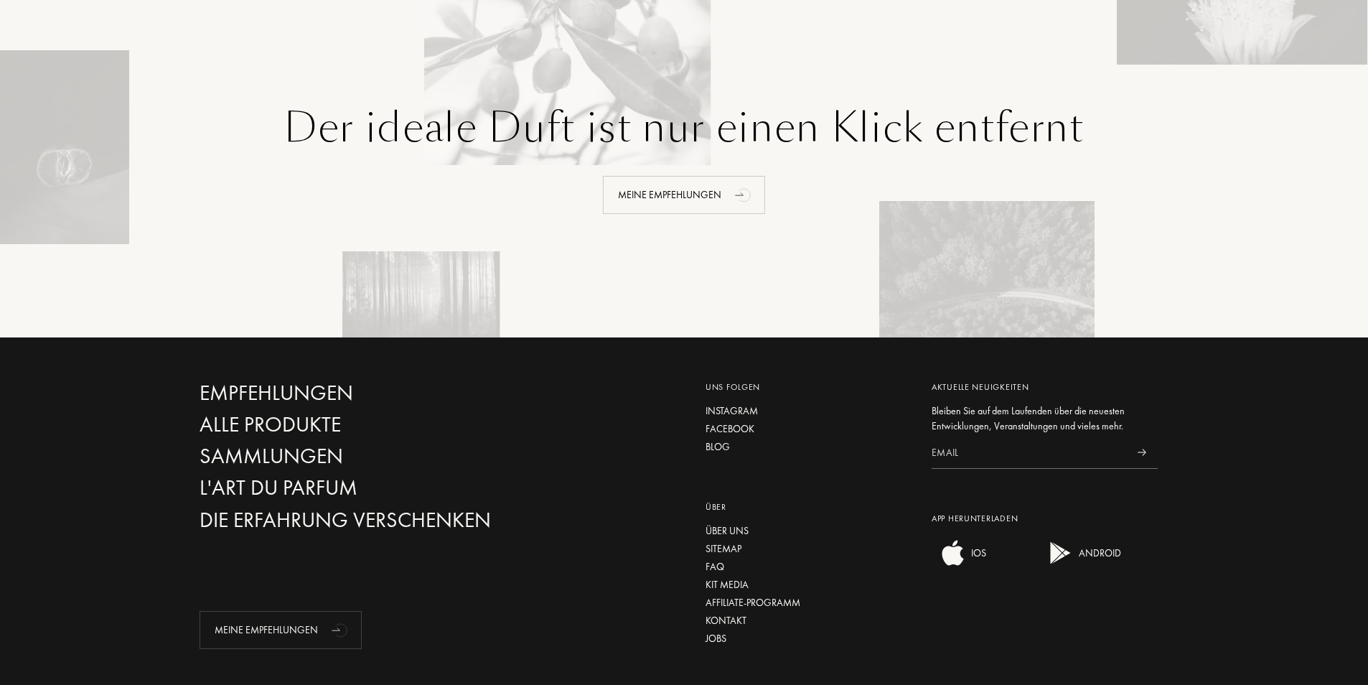
scroll to position [2081, 0]
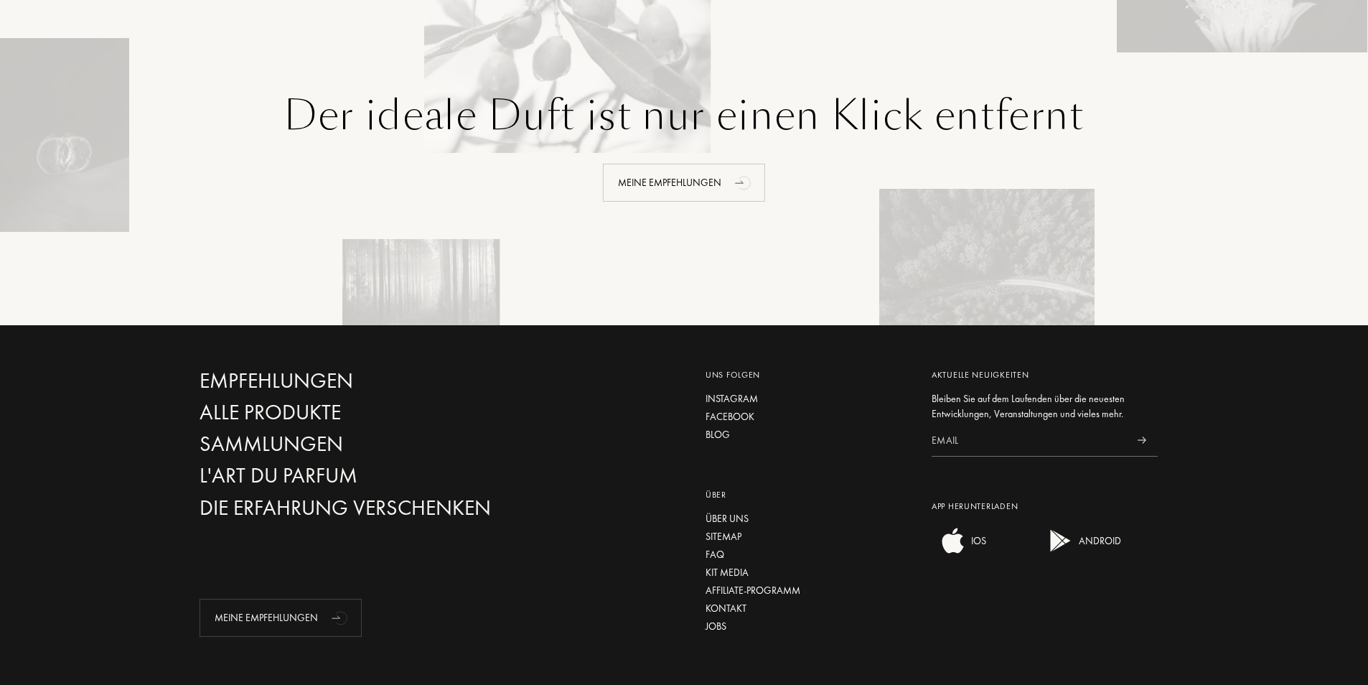
click at [999, 428] on input at bounding box center [1028, 440] width 194 height 32
type input "vera.voglsinger@gmx.at"
click at [1143, 436] on img at bounding box center [1141, 439] width 9 height 7
click at [301, 400] on div "Alle Produkte" at bounding box center [353, 412] width 309 height 25
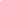
select select "DE"
